Goal: Contribute content: Contribute content

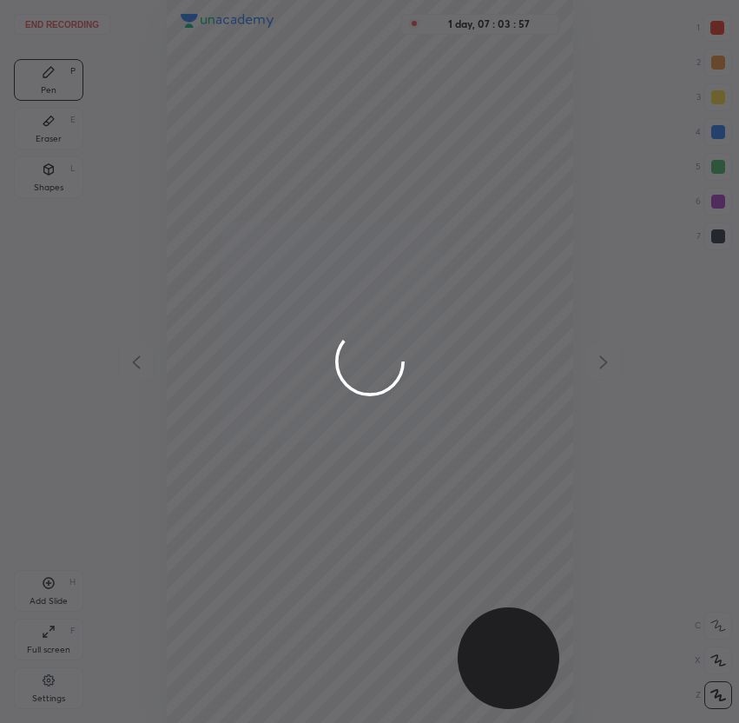
scroll to position [723, 461]
click at [191, 114] on div at bounding box center [369, 361] width 739 height 723
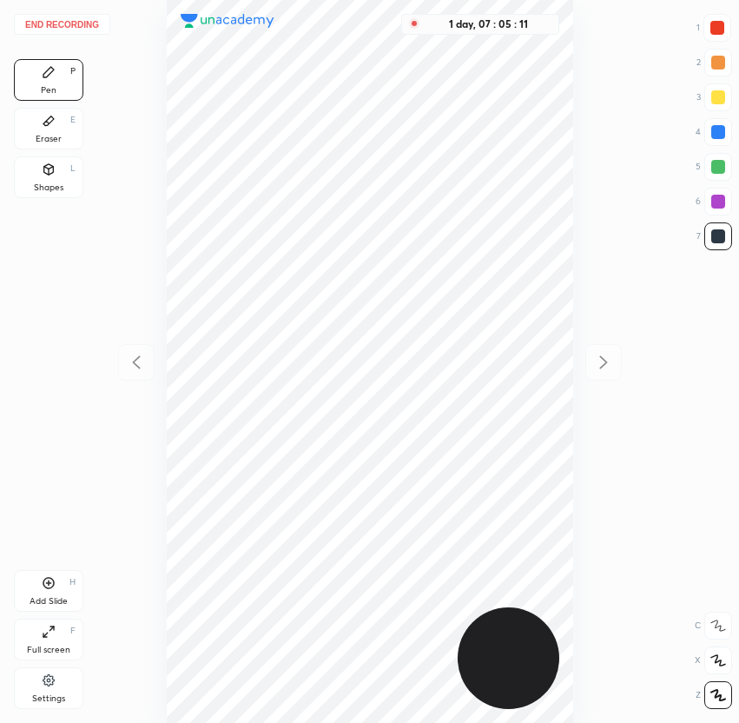
click at [716, 30] on div at bounding box center [718, 28] width 14 height 14
drag, startPoint x: 719, startPoint y: 167, endPoint x: 677, endPoint y: 171, distance: 42.8
click at [719, 166] on div at bounding box center [718, 167] width 14 height 14
click at [44, 109] on div "Eraser E" at bounding box center [48, 129] width 69 height 42
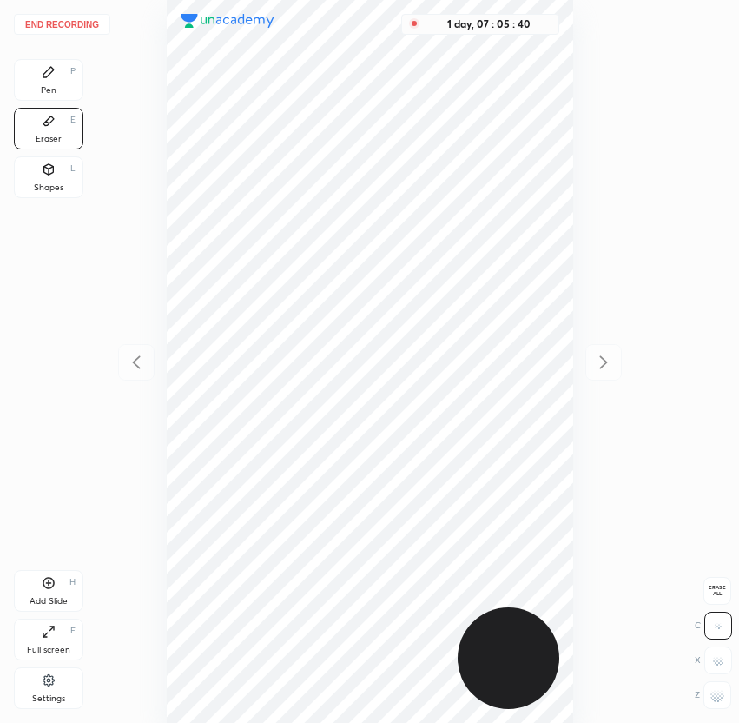
click at [87, 100] on div "End recording 1 2 3 4 5 6 7 R O A L C X Z Erase all C X Z Pen P Eraser E Shapes…" at bounding box center [369, 361] width 739 height 723
click at [54, 87] on div "Pen" at bounding box center [49, 90] width 16 height 9
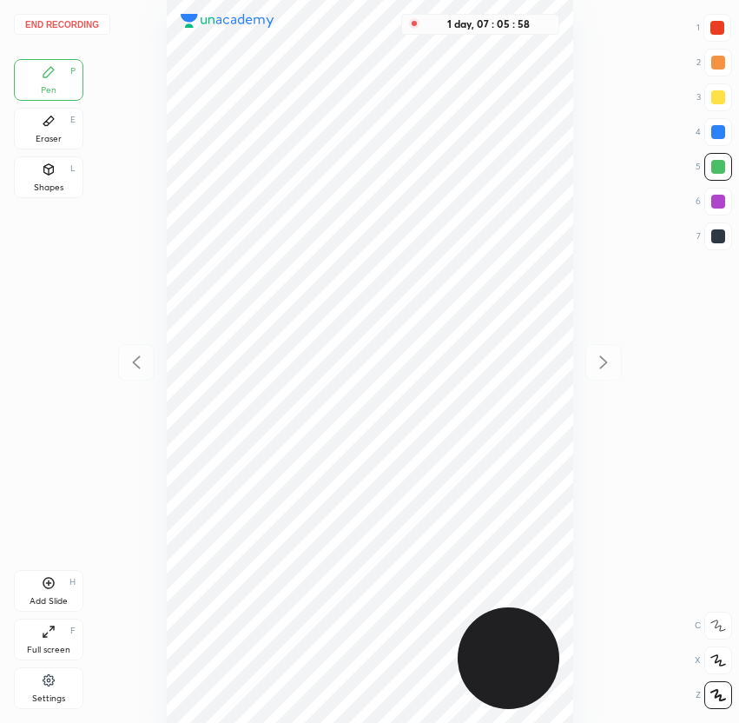
click at [718, 202] on div at bounding box center [718, 202] width 14 height 14
click at [718, 240] on div at bounding box center [718, 236] width 14 height 14
click at [67, 24] on button "End recording" at bounding box center [62, 24] width 96 height 21
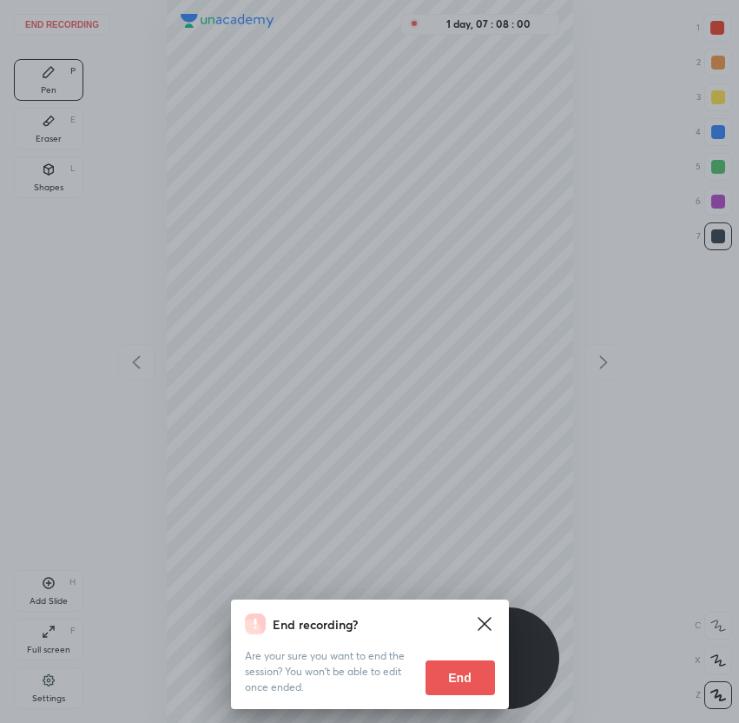
click at [469, 683] on button "End" at bounding box center [460, 677] width 69 height 35
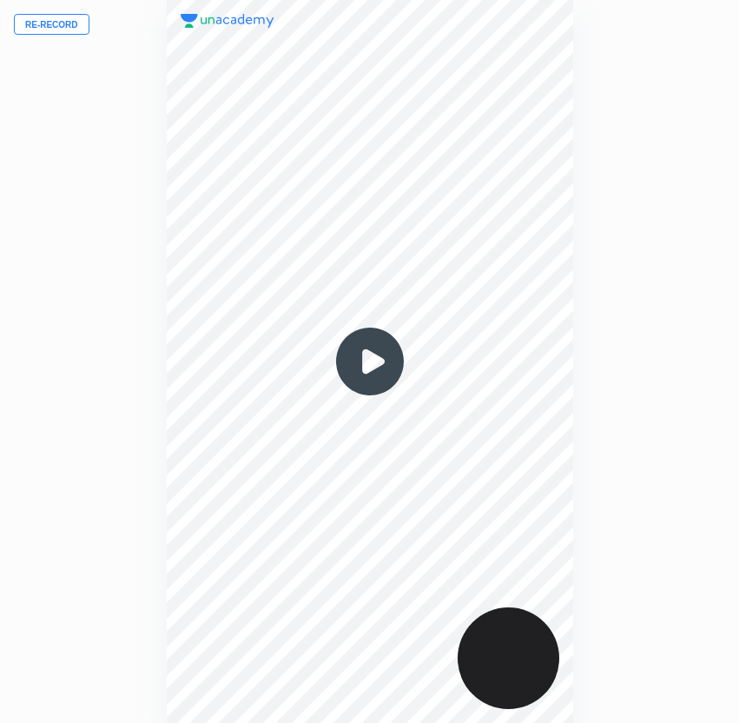
click at [380, 357] on img at bounding box center [369, 361] width 83 height 83
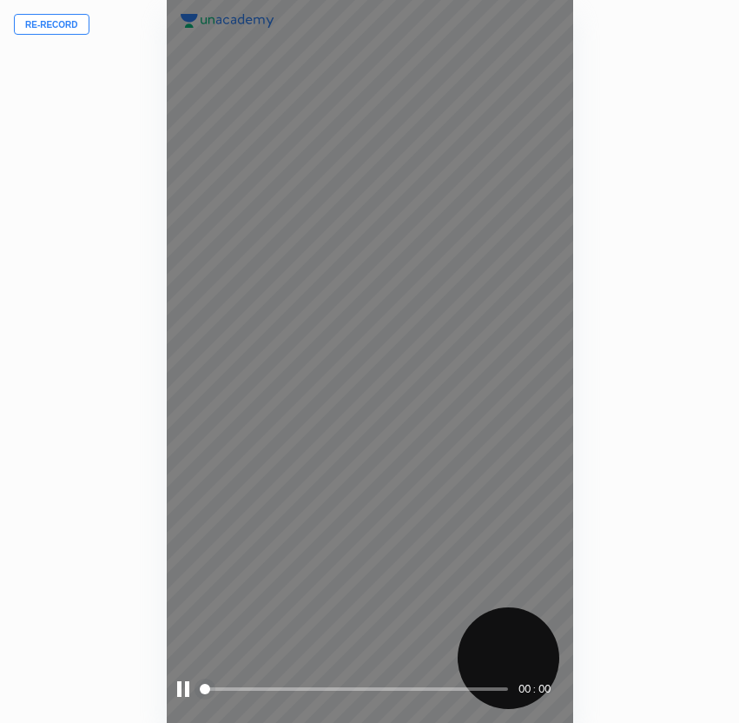
click at [210, 689] on span "styled slider" at bounding box center [205, 689] width 10 height 10
click at [228, 688] on span at bounding box center [355, 688] width 305 height 3
click at [210, 688] on span "styled slider" at bounding box center [205, 689] width 10 height 10
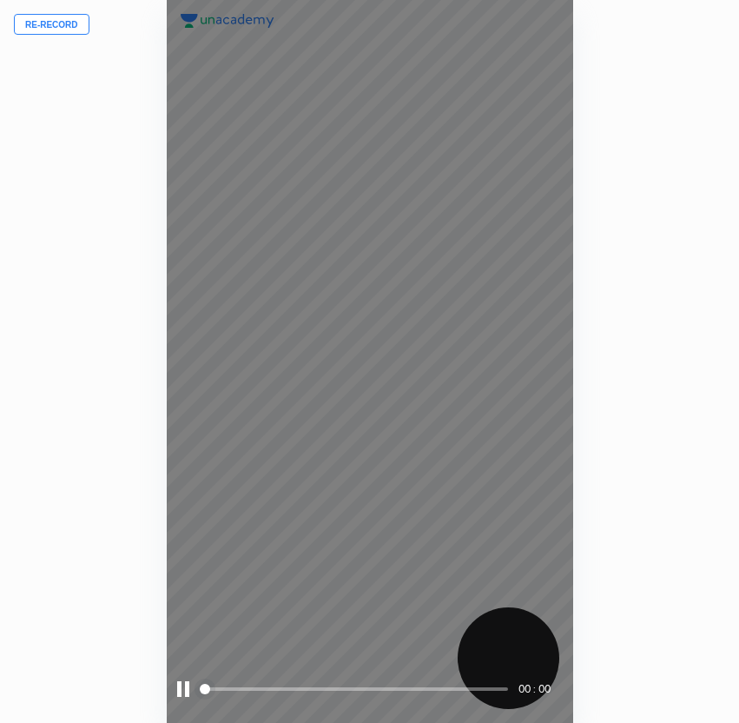
click at [251, 688] on span at bounding box center [355, 688] width 305 height 3
